Goal: Transaction & Acquisition: Download file/media

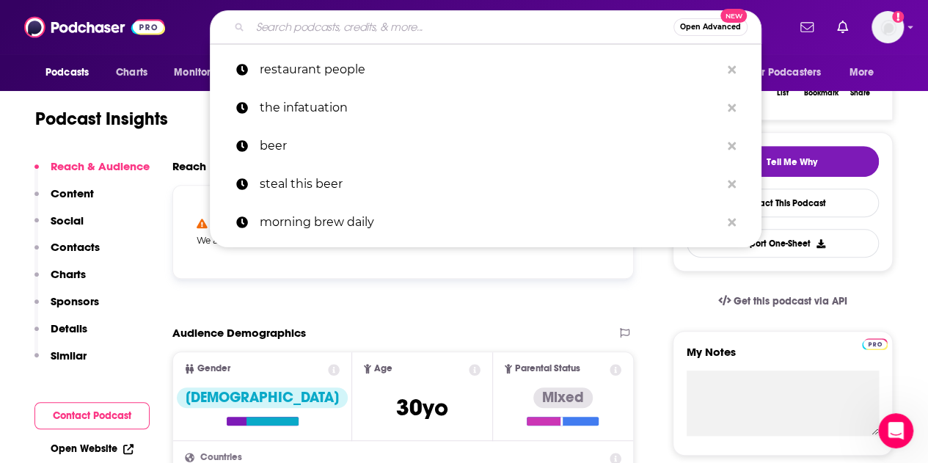
click at [406, 29] on input "Search podcasts, credits, & more..." at bounding box center [461, 26] width 423 height 23
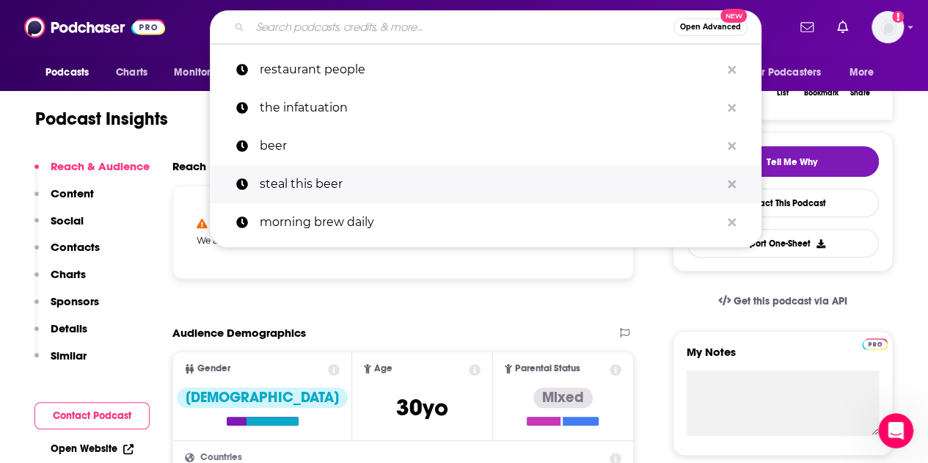
click at [348, 180] on p "steal this beer" at bounding box center [490, 184] width 461 height 38
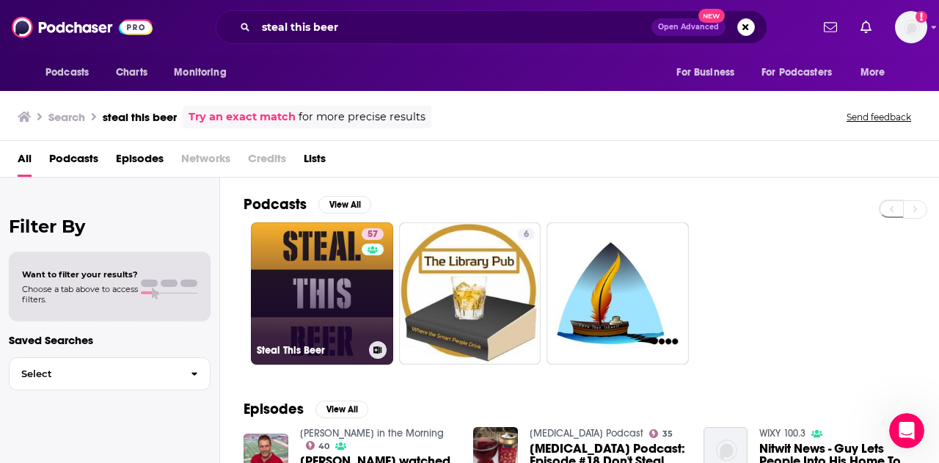
click at [348, 265] on link "57 Steal This Beer" at bounding box center [322, 293] width 142 height 142
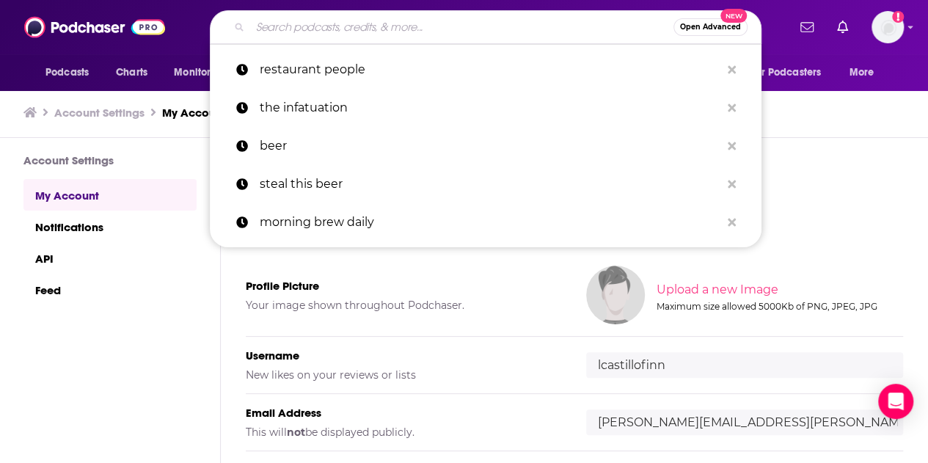
click at [365, 27] on input "Search podcasts, credits, & more..." at bounding box center [461, 26] width 423 height 23
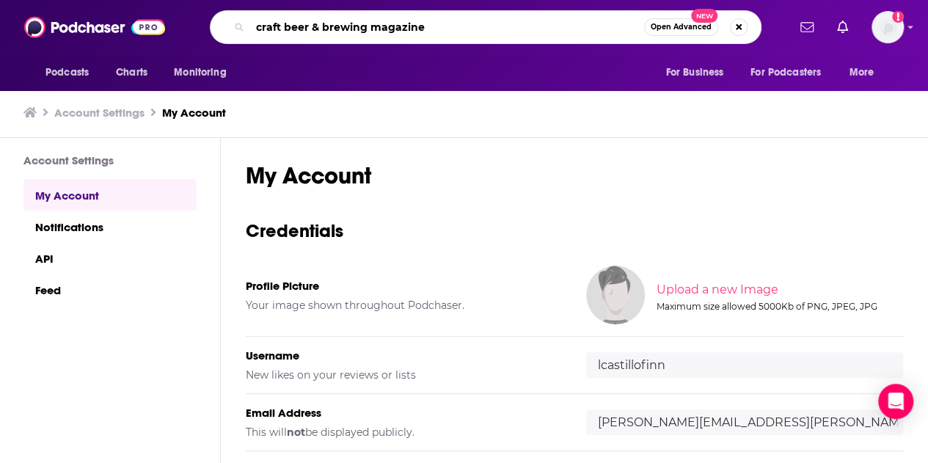
type input "craft beer & brewing magazine"
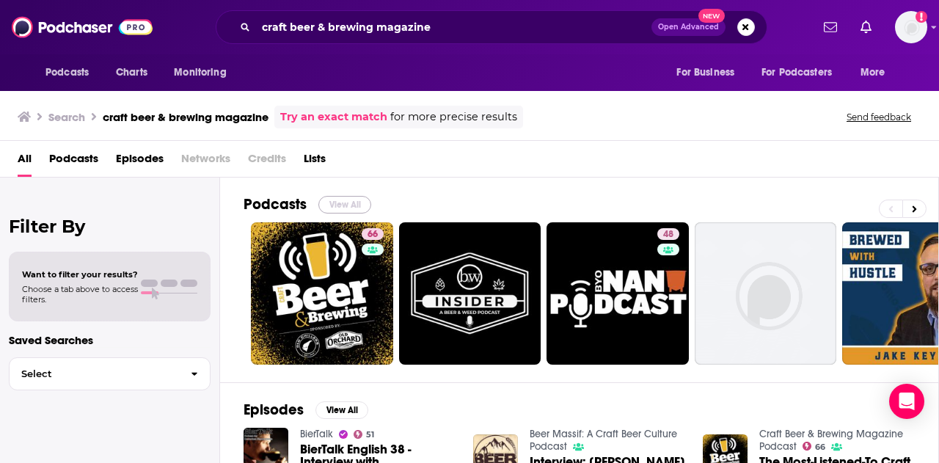
click at [342, 199] on button "View All" at bounding box center [344, 205] width 53 height 18
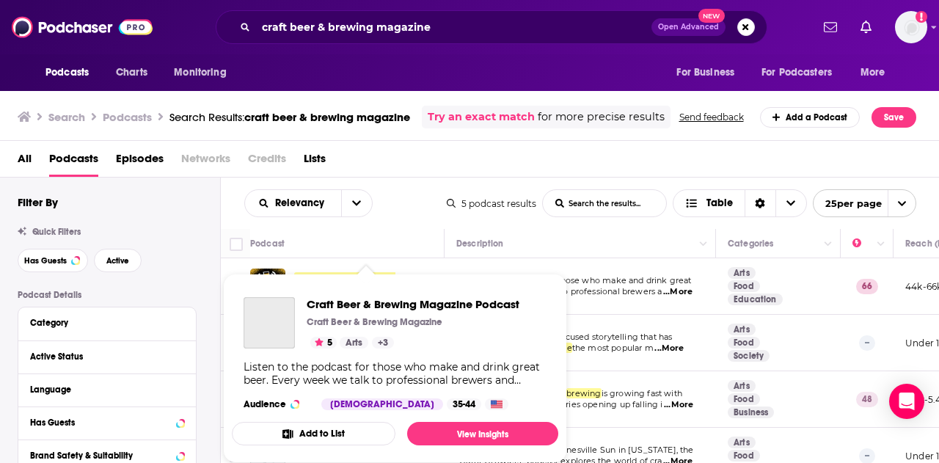
click at [352, 294] on div "Podcasts Charts Monitoring craft beer & brewing magazine Open Advanced New For …" at bounding box center [469, 231] width 939 height 463
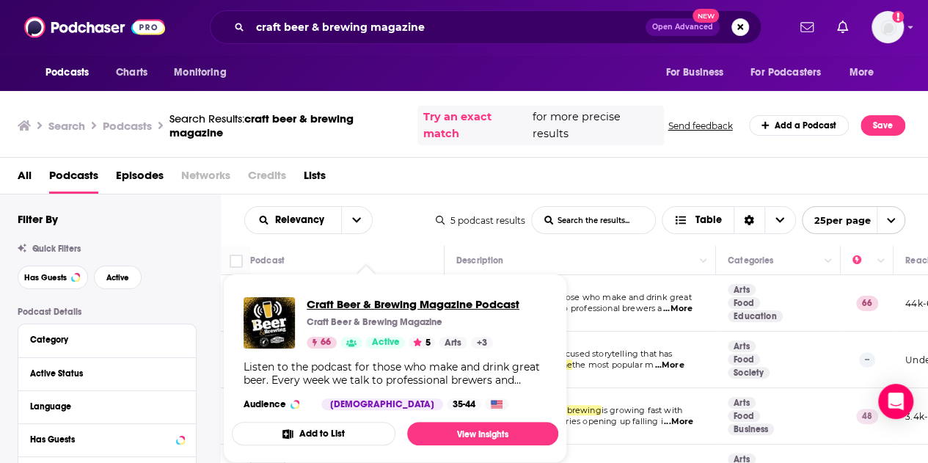
click at [473, 304] on span "Craft Beer & Brewing Magazine Podcast" at bounding box center [413, 304] width 213 height 14
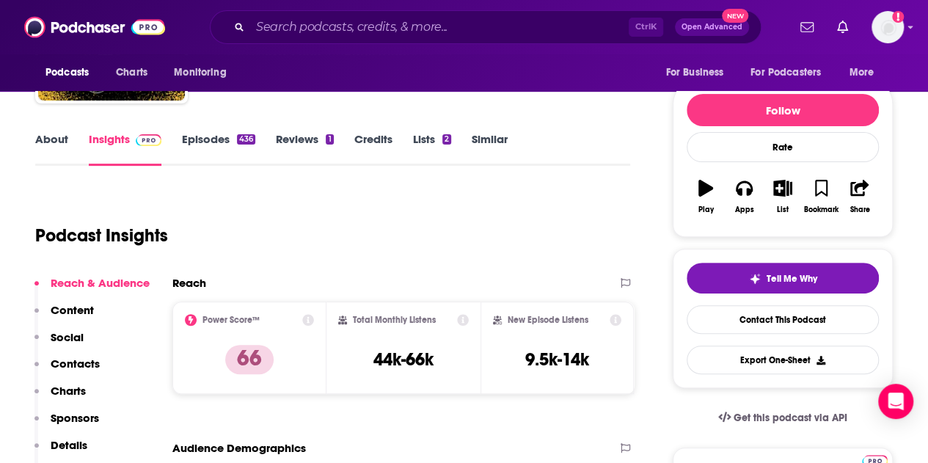
scroll to position [147, 0]
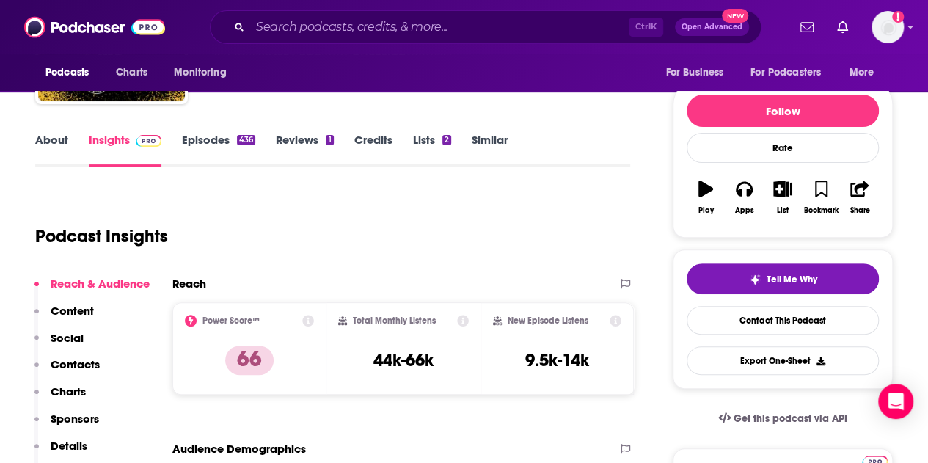
click at [202, 144] on link "Episodes 436" at bounding box center [218, 150] width 73 height 34
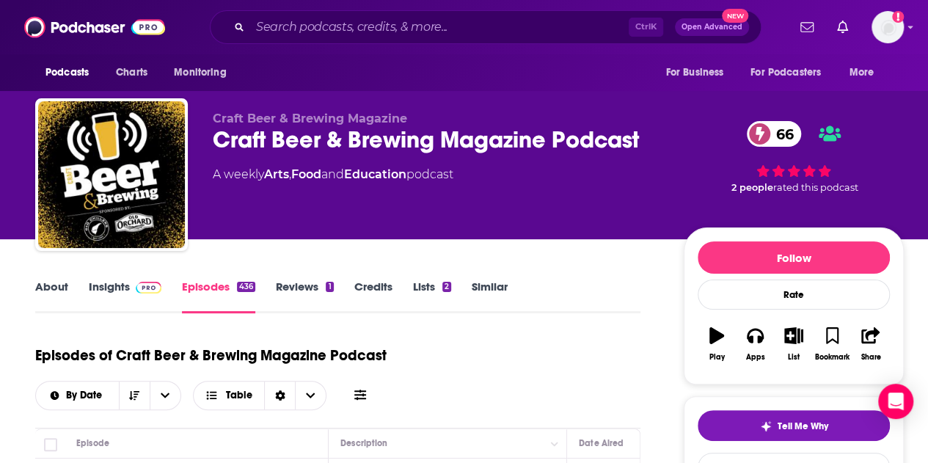
click at [788, 177] on div "66 2 people rated this podcast" at bounding box center [793, 156] width 220 height 91
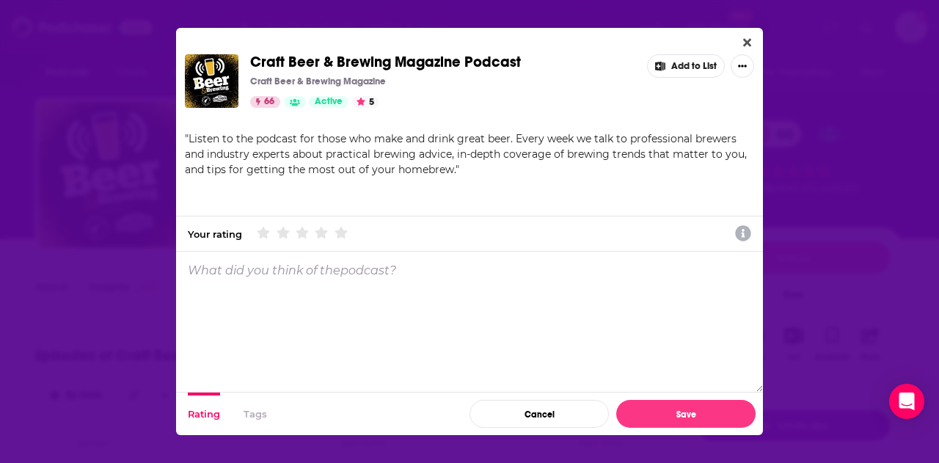
click at [207, 411] on button "Rating" at bounding box center [204, 413] width 32 height 43
click at [261, 417] on button "Tags" at bounding box center [254, 413] width 23 height 43
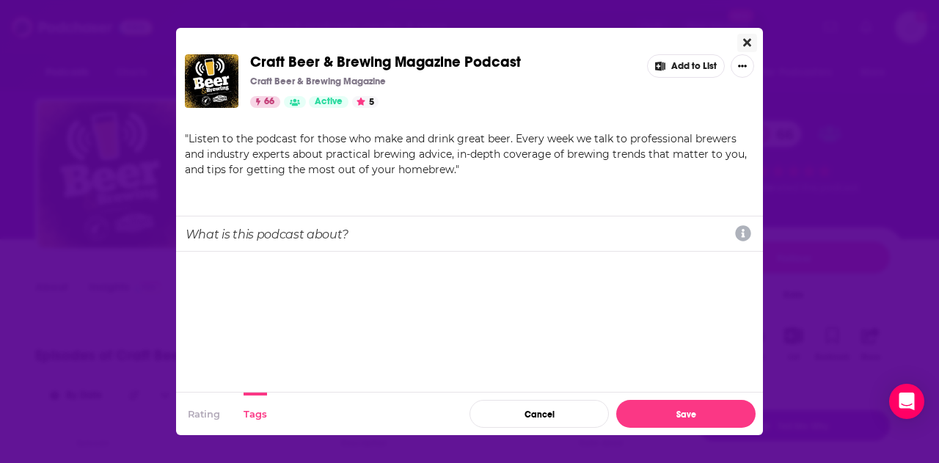
click at [749, 37] on icon "Close" at bounding box center [747, 43] width 8 height 12
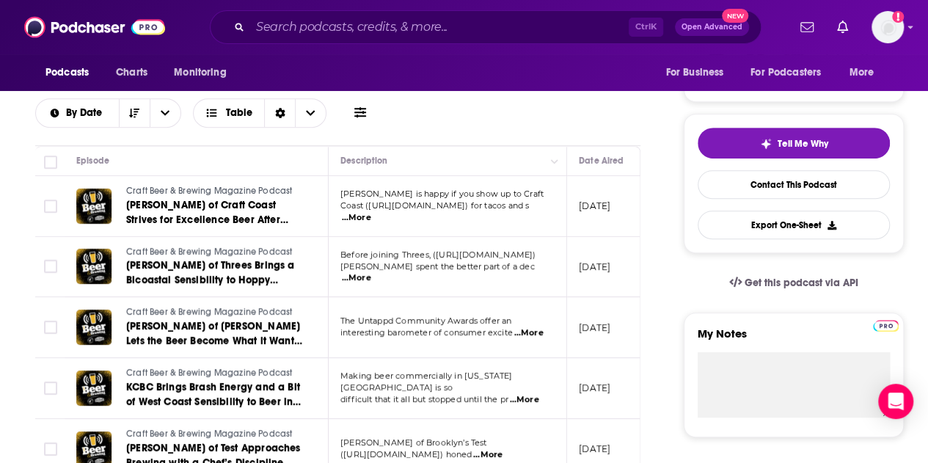
scroll to position [293, 0]
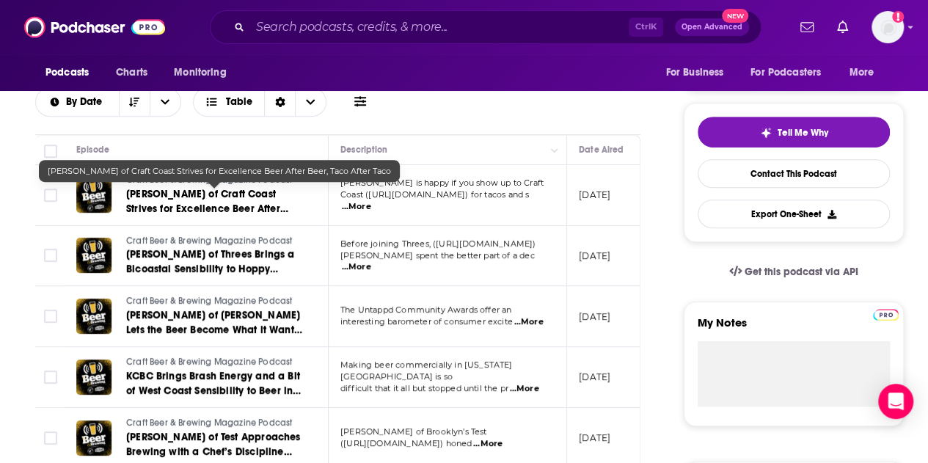
click at [236, 196] on span "Blake Masoner of Craft Coast Strives for Excellence Beer After Beer, Taco After…" at bounding box center [207, 209] width 162 height 42
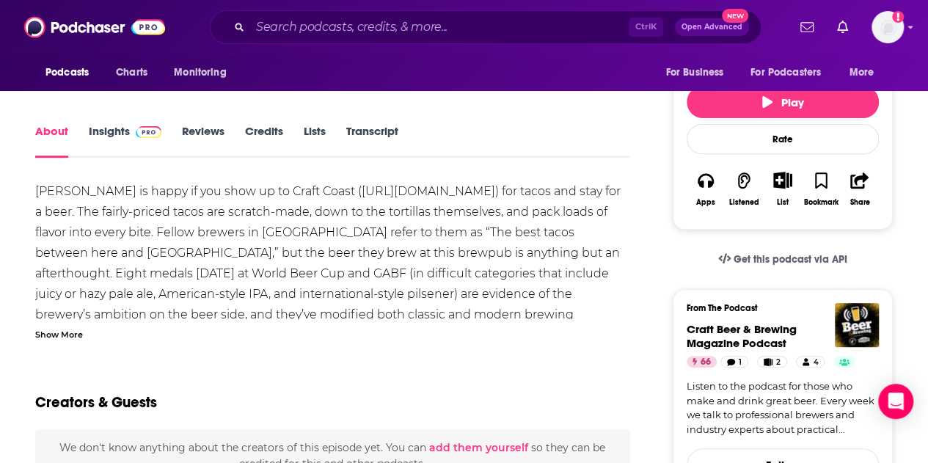
scroll to position [220, 0]
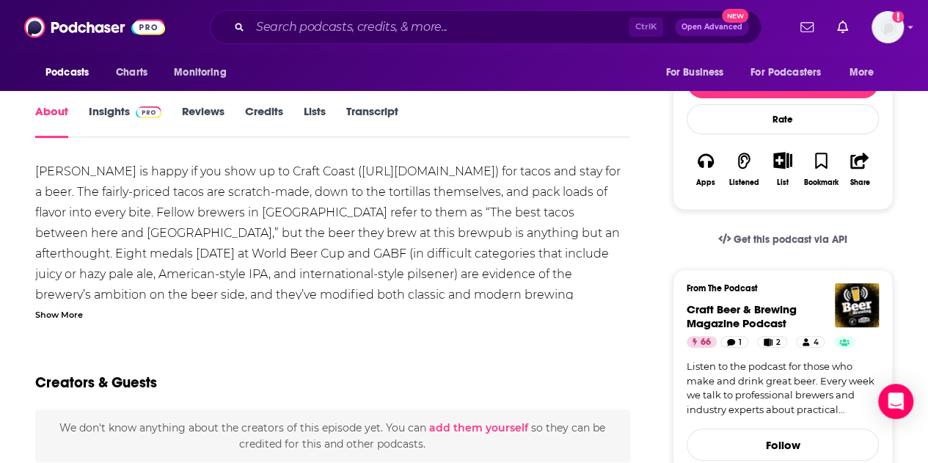
click at [69, 315] on div "Show More" at bounding box center [59, 314] width 48 height 14
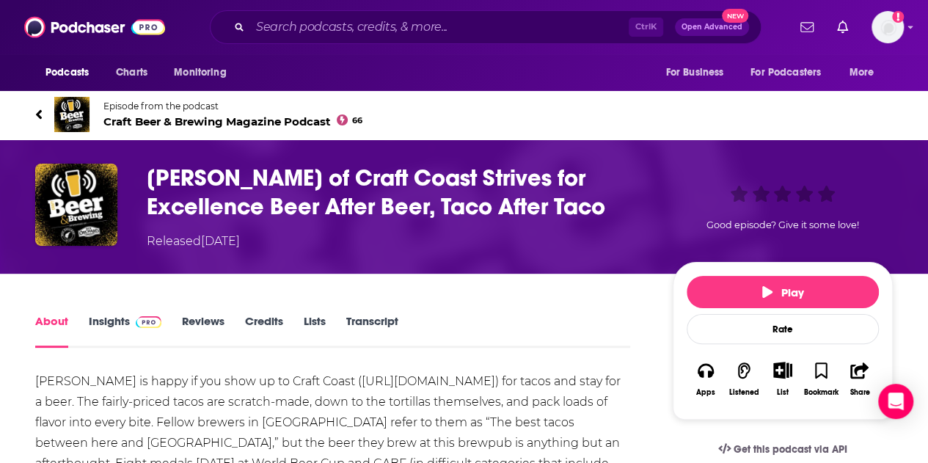
scroll to position [0, 0]
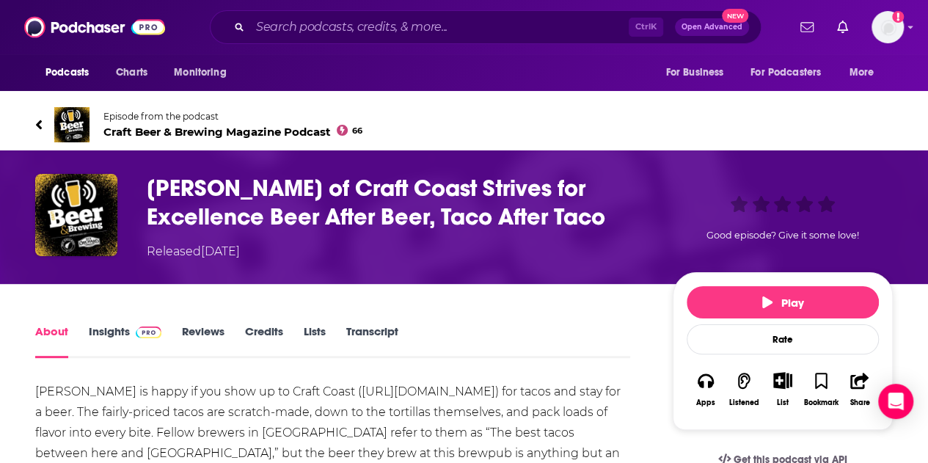
click at [123, 334] on link "Insights" at bounding box center [125, 341] width 73 height 34
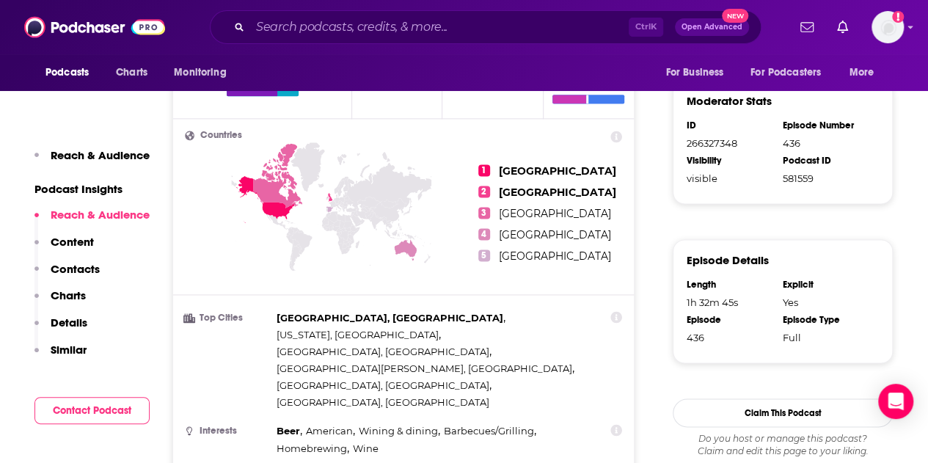
scroll to position [1100, 0]
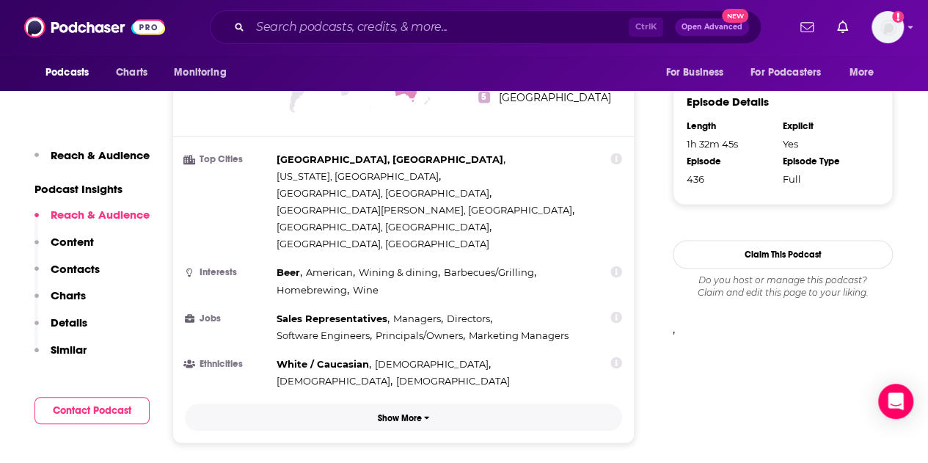
click at [414, 412] on p "Show More" at bounding box center [400, 417] width 44 height 10
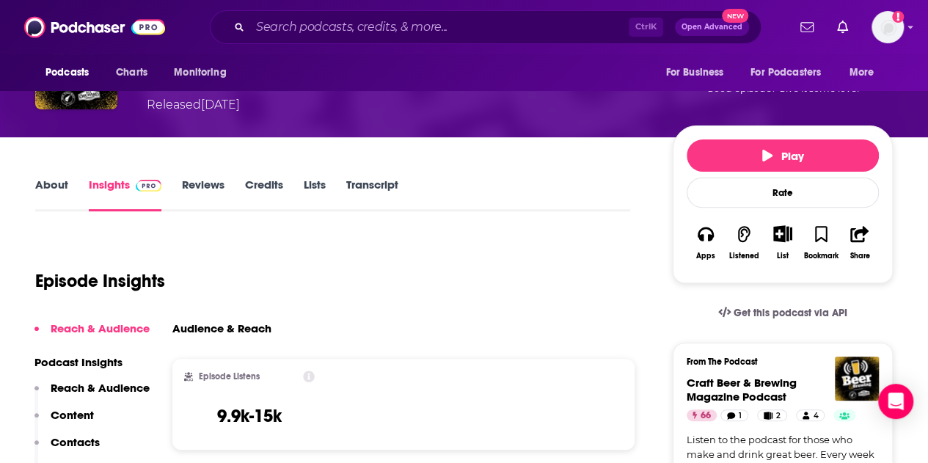
scroll to position [147, 0]
click at [60, 184] on link "About" at bounding box center [51, 194] width 33 height 34
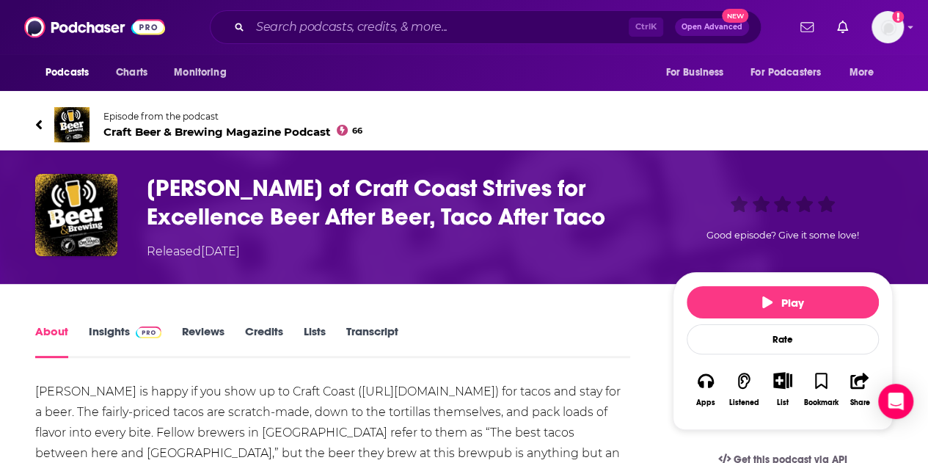
click at [35, 122] on icon at bounding box center [38, 124] width 7 height 15
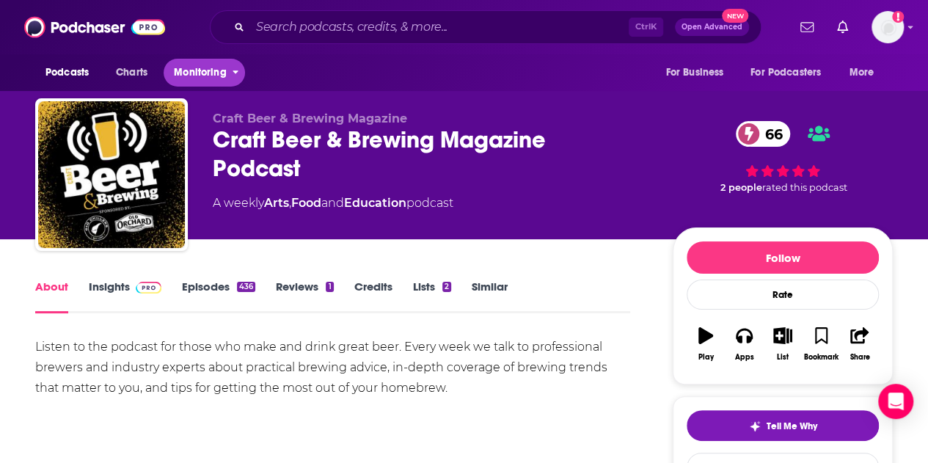
click at [194, 75] on span "Monitoring" at bounding box center [200, 72] width 52 height 21
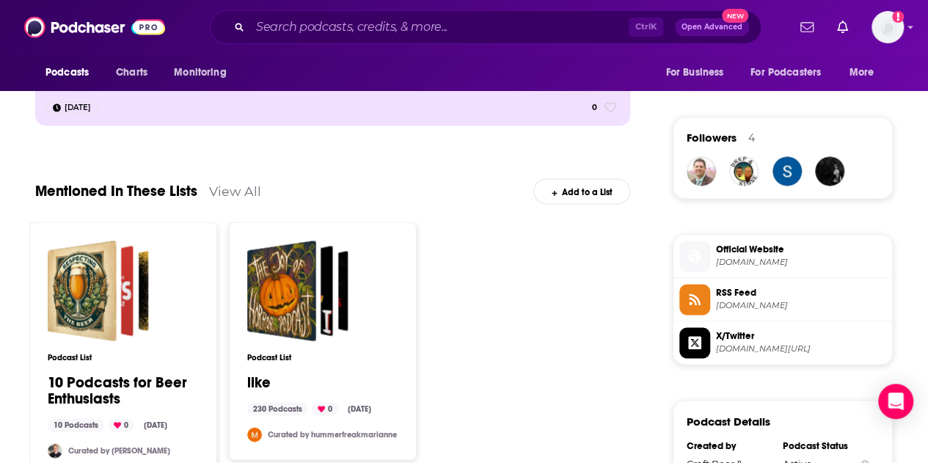
scroll to position [1100, 0]
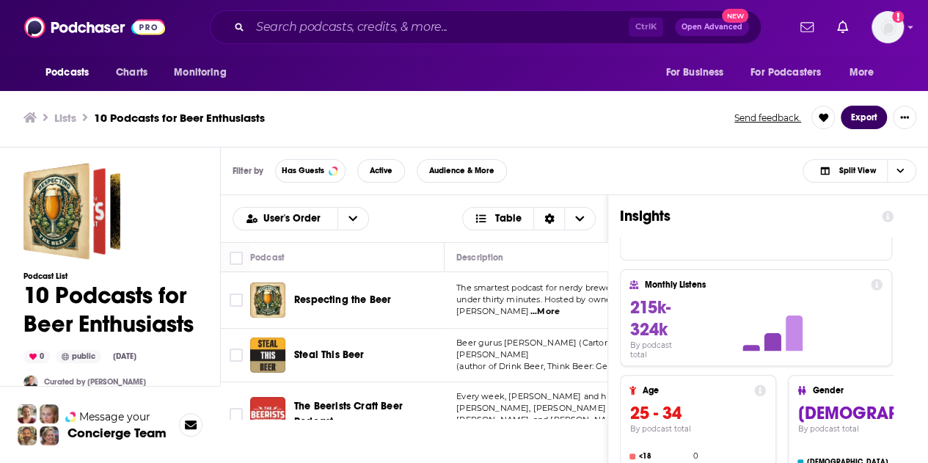
click at [862, 108] on button "Export" at bounding box center [863, 117] width 46 height 23
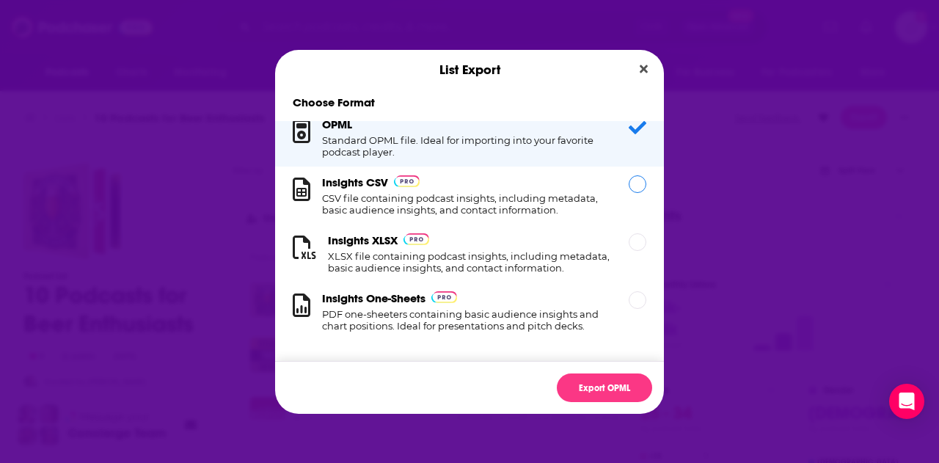
scroll to position [27, 0]
click at [628, 233] on div "Dialog" at bounding box center [637, 242] width 18 height 18
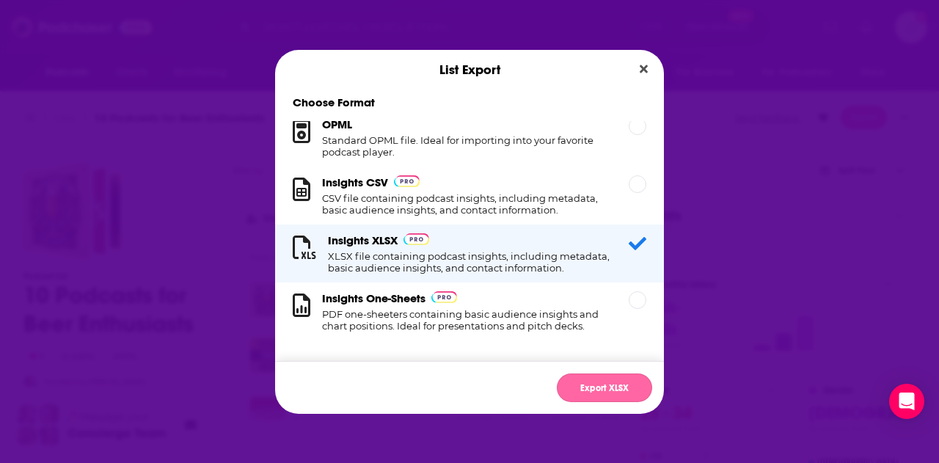
click at [603, 388] on button "Export XLSX" at bounding box center [604, 387] width 95 height 29
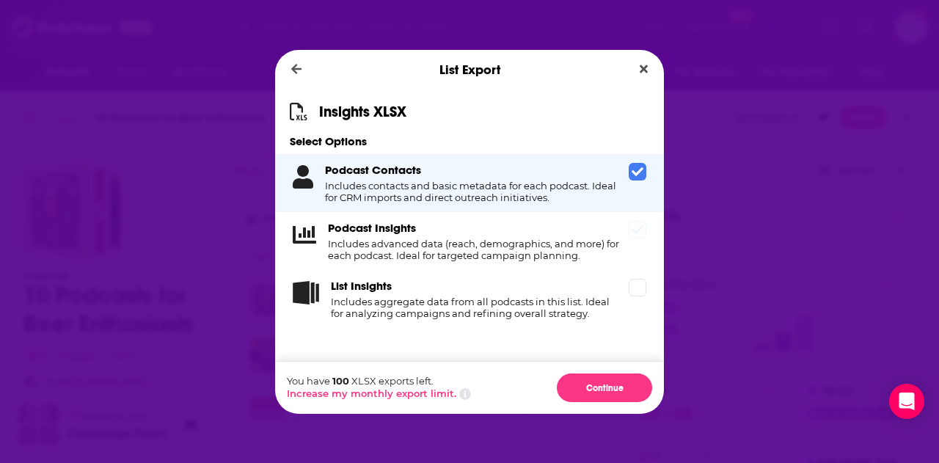
click at [645, 230] on span "Dialog" at bounding box center [637, 230] width 18 height 18
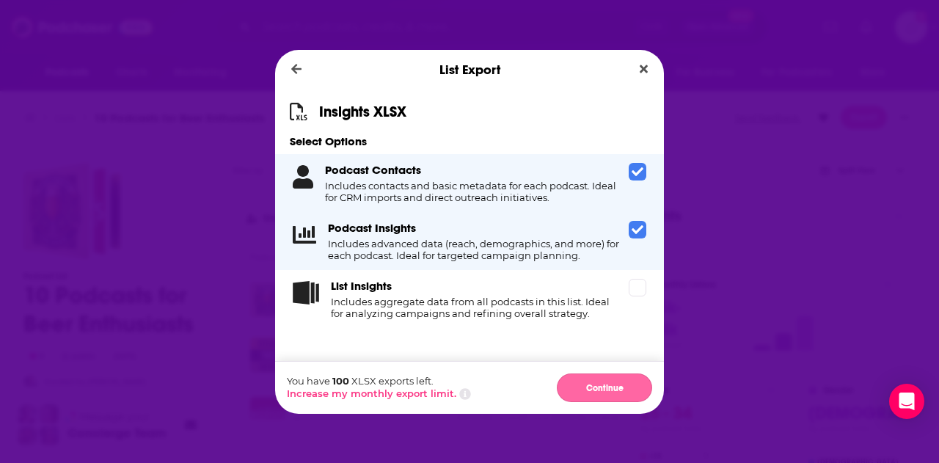
click at [612, 388] on button "Continue" at bounding box center [604, 387] width 95 height 29
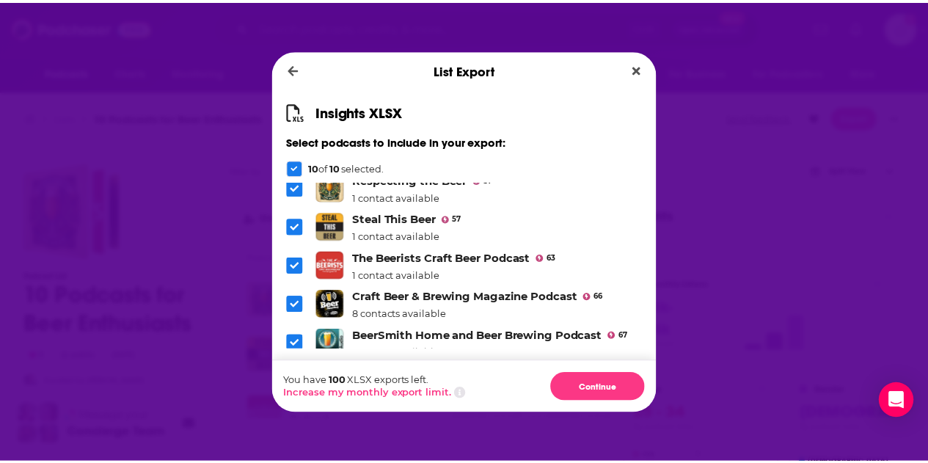
scroll to position [0, 0]
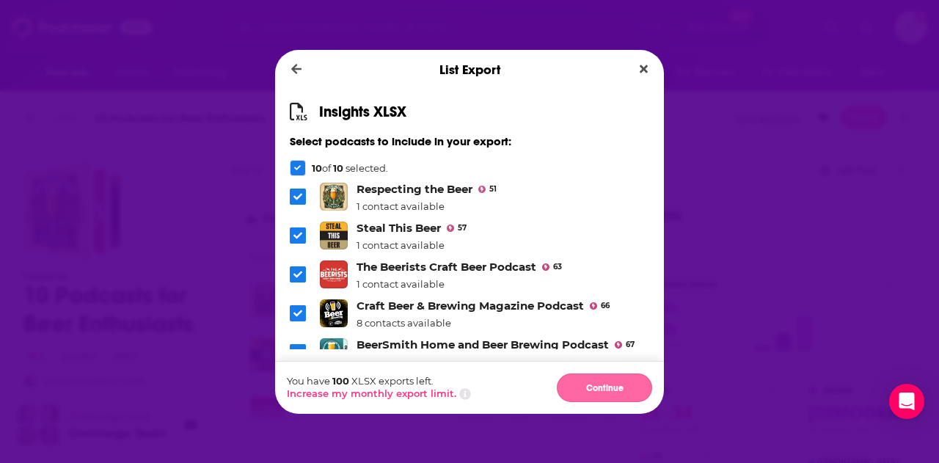
click at [592, 383] on button "Continue" at bounding box center [604, 387] width 95 height 29
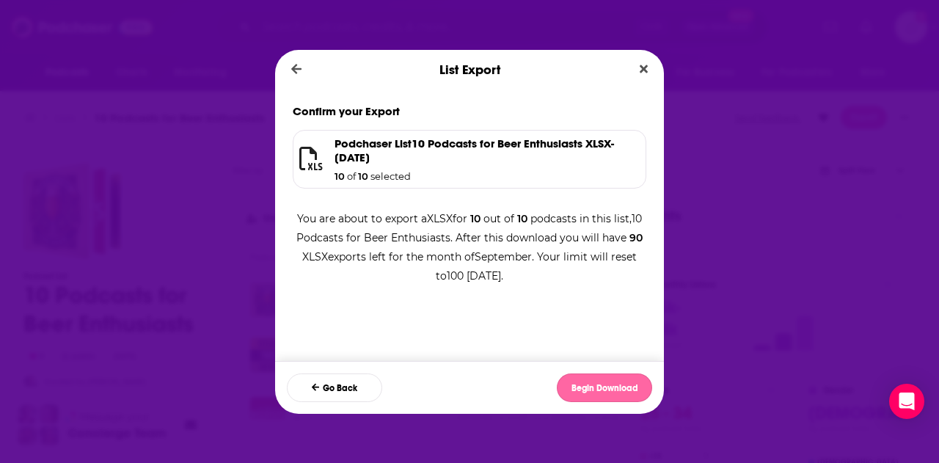
click at [639, 386] on button "Begin Download" at bounding box center [604, 387] width 95 height 29
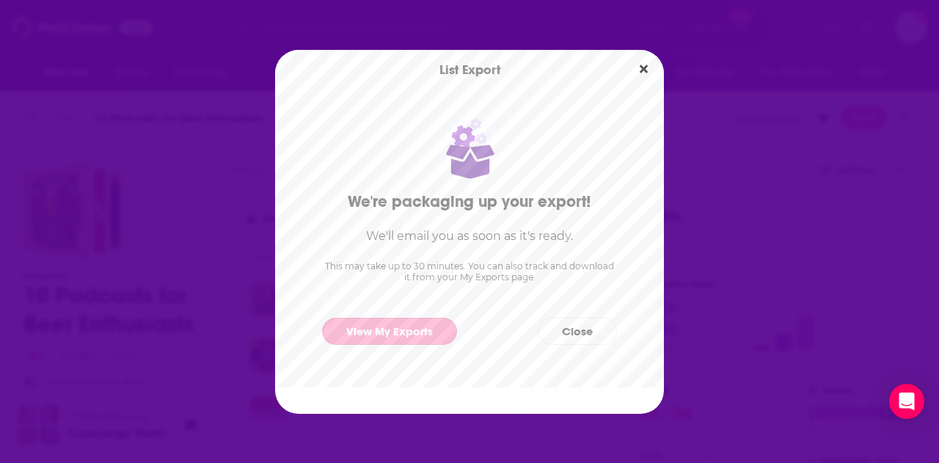
click at [434, 340] on link "View My Exports" at bounding box center [389, 331] width 135 height 27
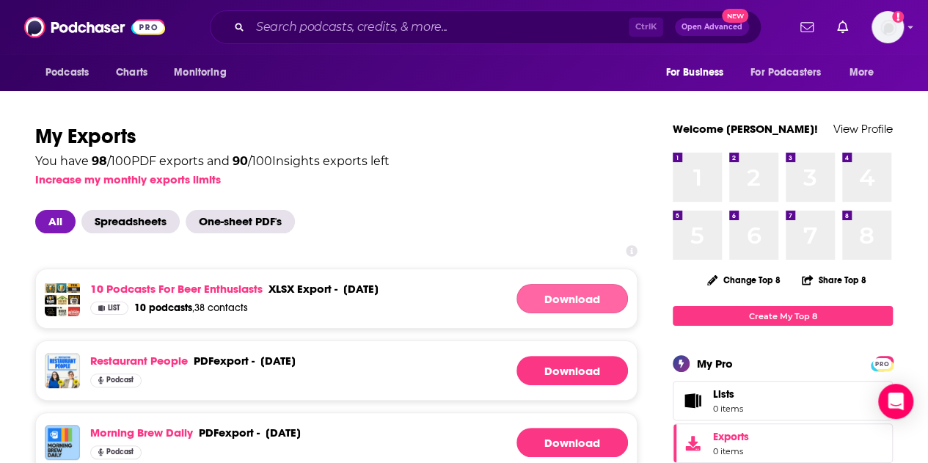
click at [581, 304] on link "Download" at bounding box center [571, 298] width 111 height 29
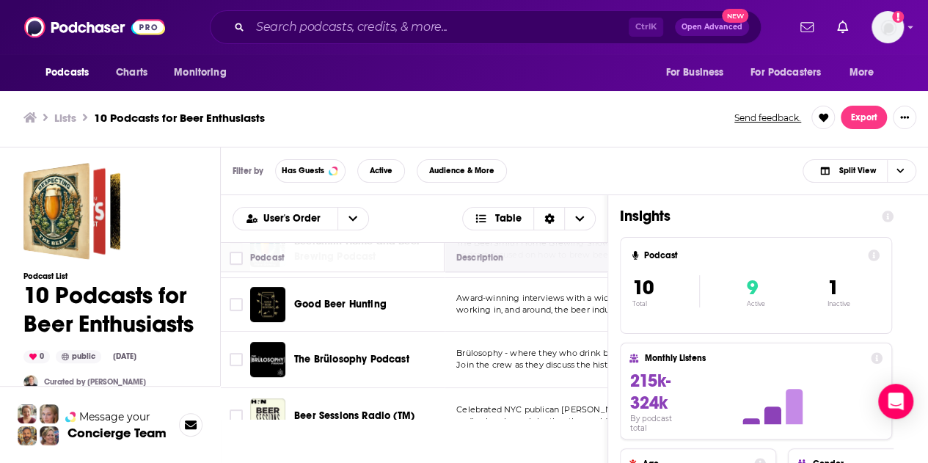
scroll to position [417, 0]
